Goal: Information Seeking & Learning: Check status

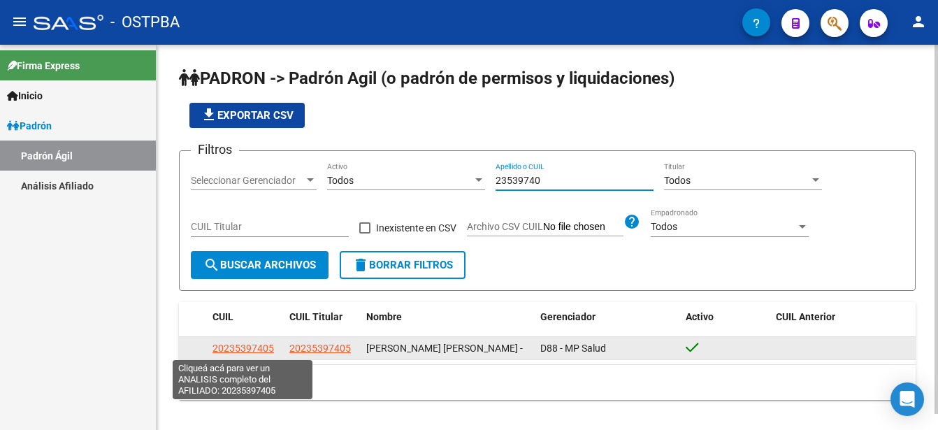
type input "23539740"
click at [235, 347] on span "20235397405" at bounding box center [242, 347] width 61 height 11
type textarea "20235397405"
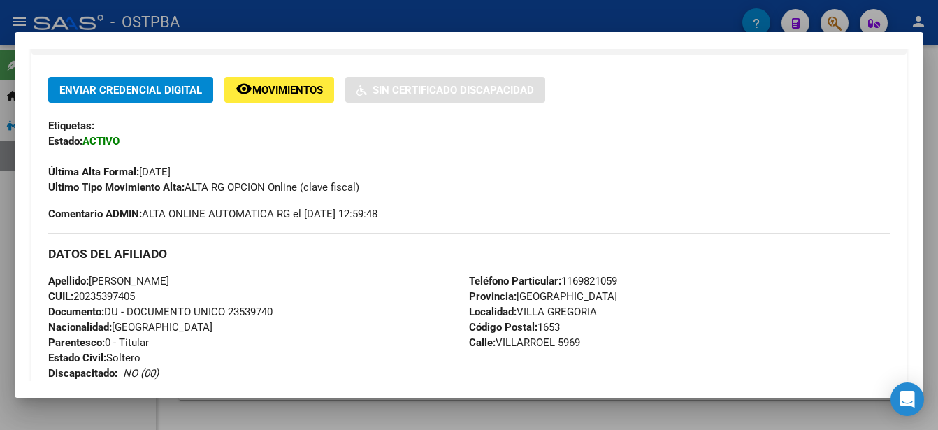
scroll to position [349, 0]
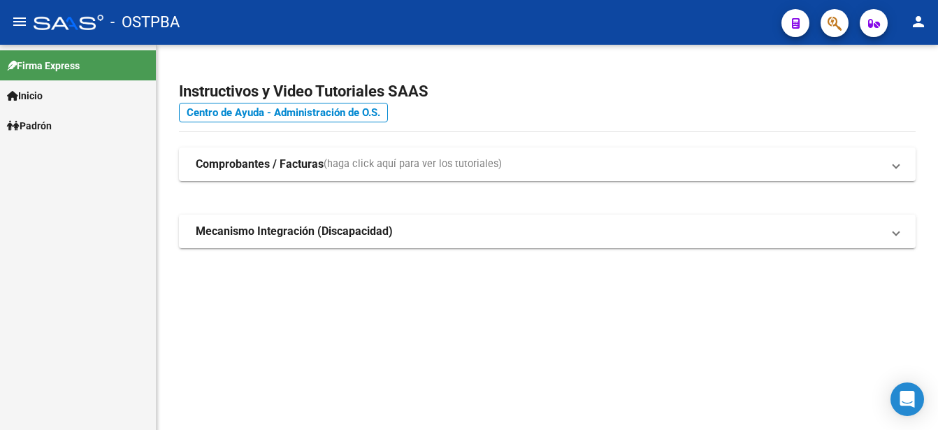
click at [100, 122] on link "Padrón" at bounding box center [78, 125] width 156 height 30
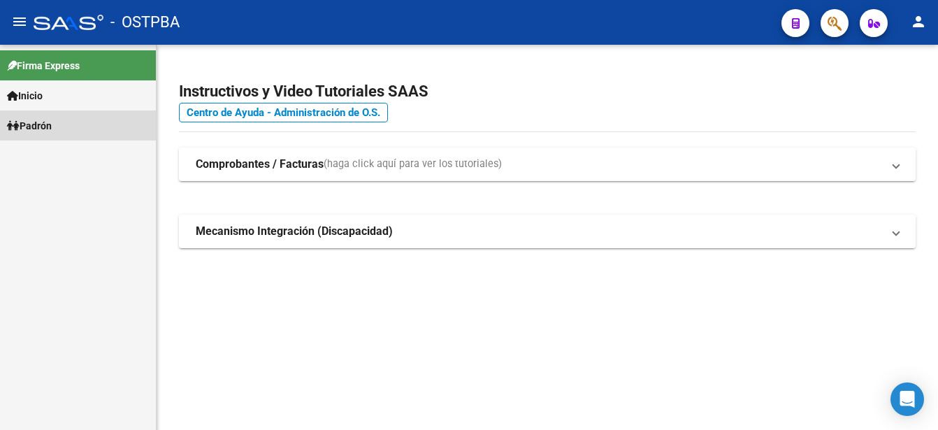
click at [100, 122] on link "Padrón" at bounding box center [78, 125] width 156 height 30
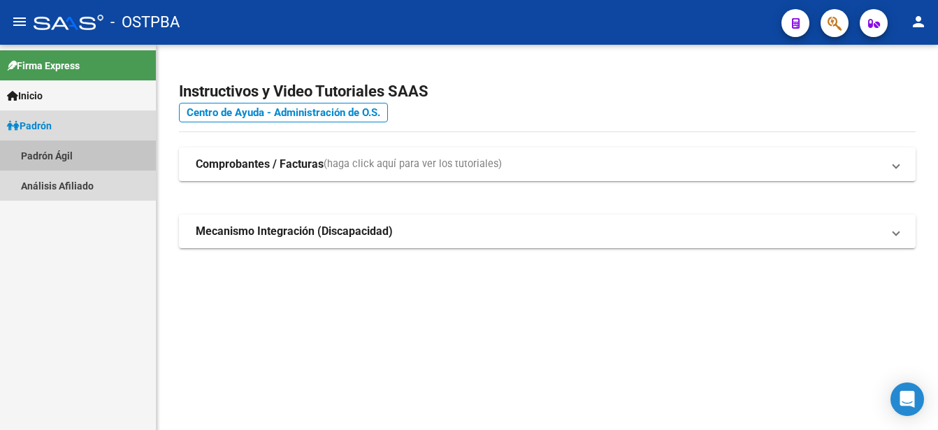
click at [78, 152] on link "Padrón Ágil" at bounding box center [78, 155] width 156 height 30
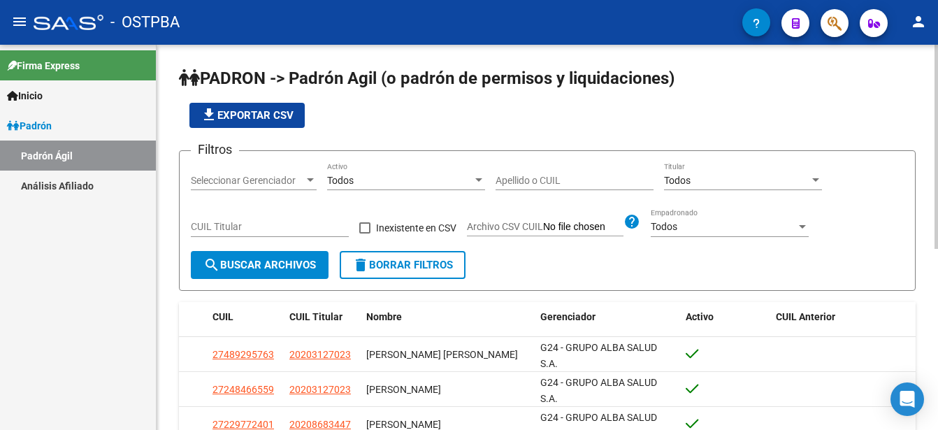
click at [495, 177] on div "Filtros Seleccionar Gerenciador Seleccionar Gerenciador Todos Activo Apellido o…" at bounding box center [547, 206] width 713 height 89
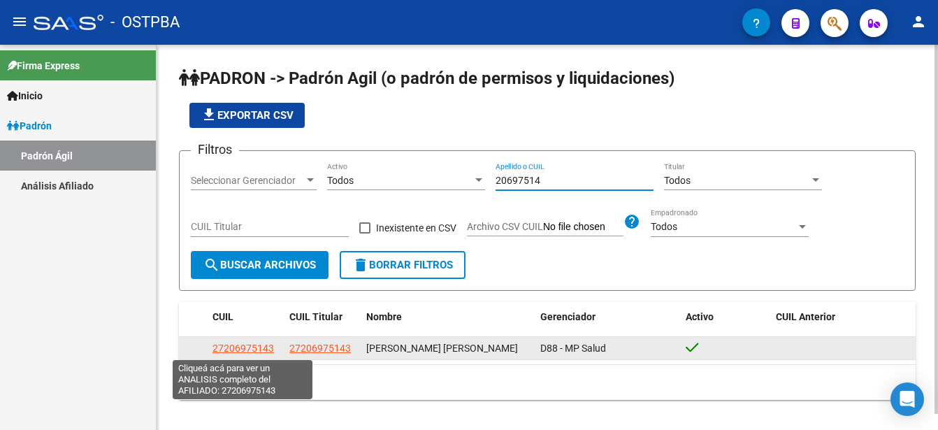
type input "20697514"
click at [261, 343] on span "27206975143" at bounding box center [242, 347] width 61 height 11
type textarea "27206975143"
